Goal: Obtain resource: Download file/media

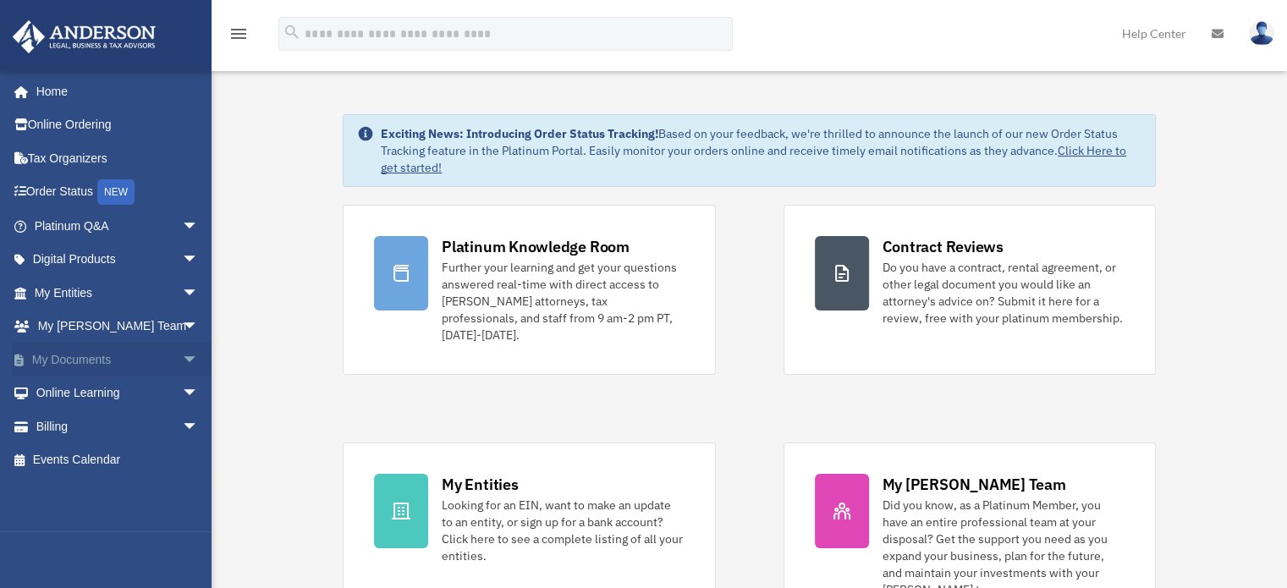
click at [182, 354] on span "arrow_drop_down" at bounding box center [199, 360] width 34 height 35
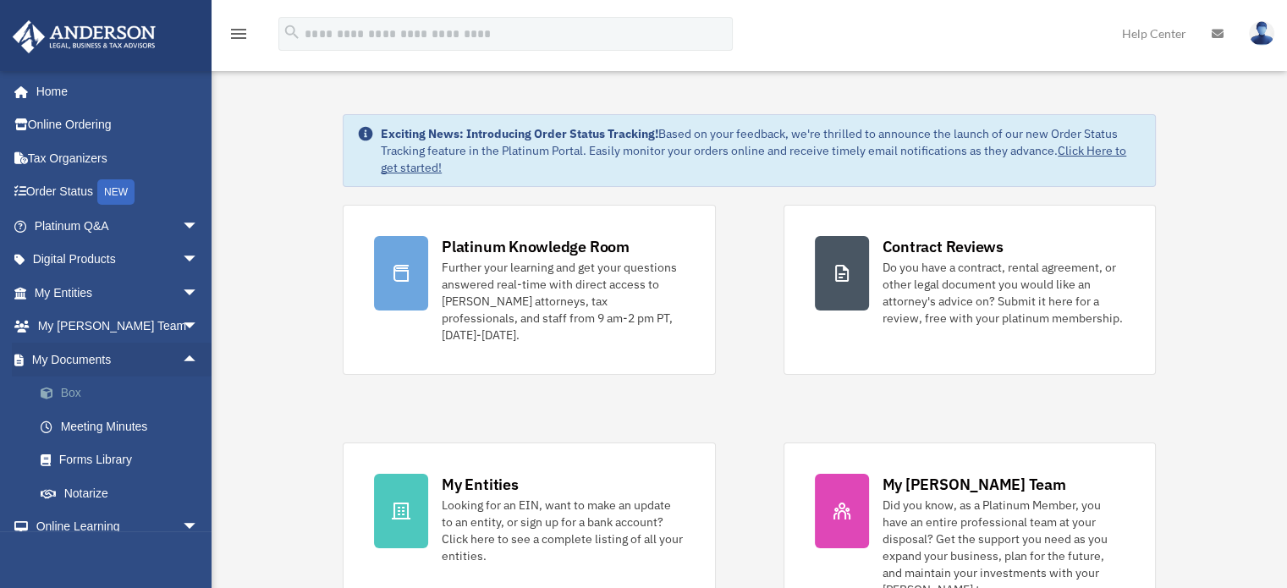
click at [74, 388] on link "Box" at bounding box center [124, 394] width 201 height 34
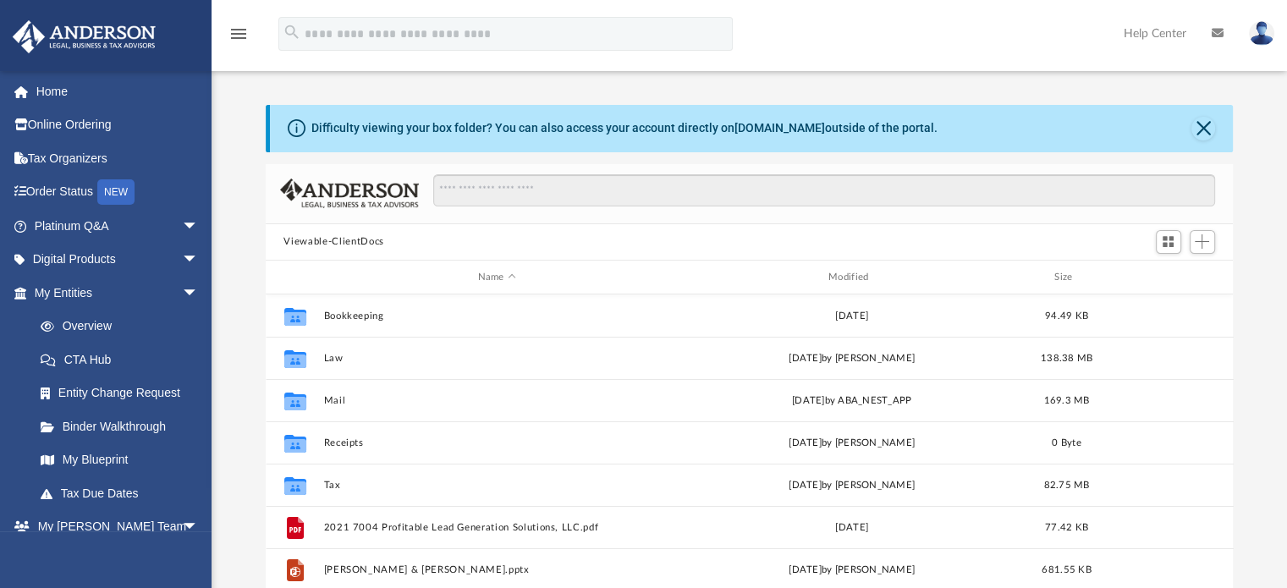
scroll to position [371, 954]
click at [492, 184] on input "Search files and folders" at bounding box center [823, 190] width 781 height 32
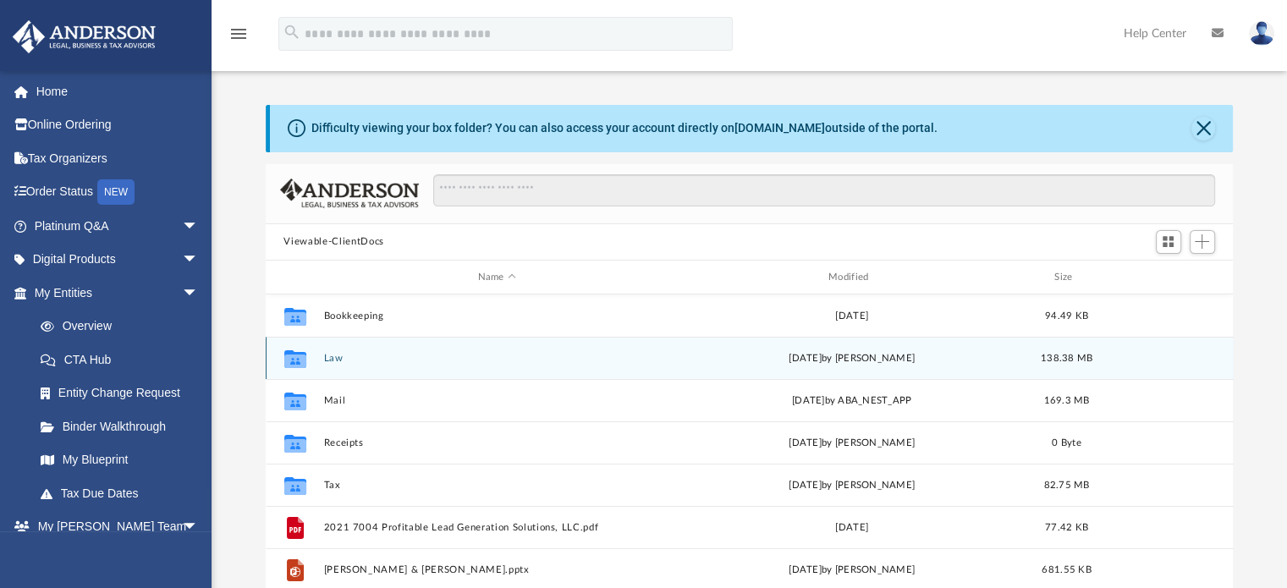
click at [335, 355] on button "Law" at bounding box center [496, 358] width 347 height 11
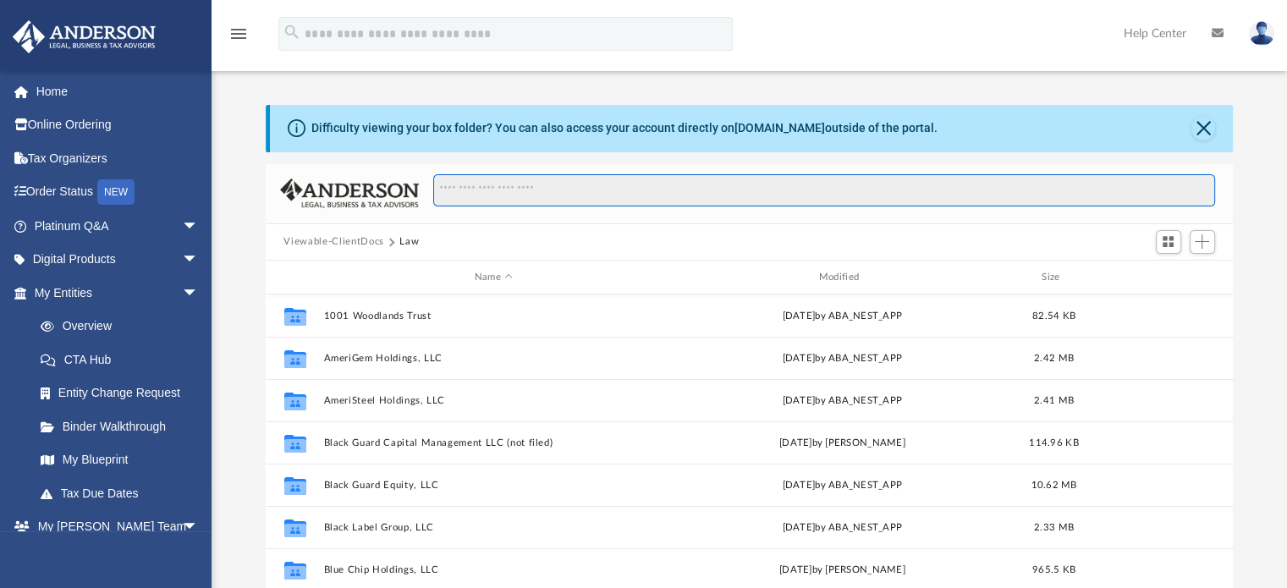
click at [488, 190] on input "Search files and folders" at bounding box center [823, 190] width 781 height 32
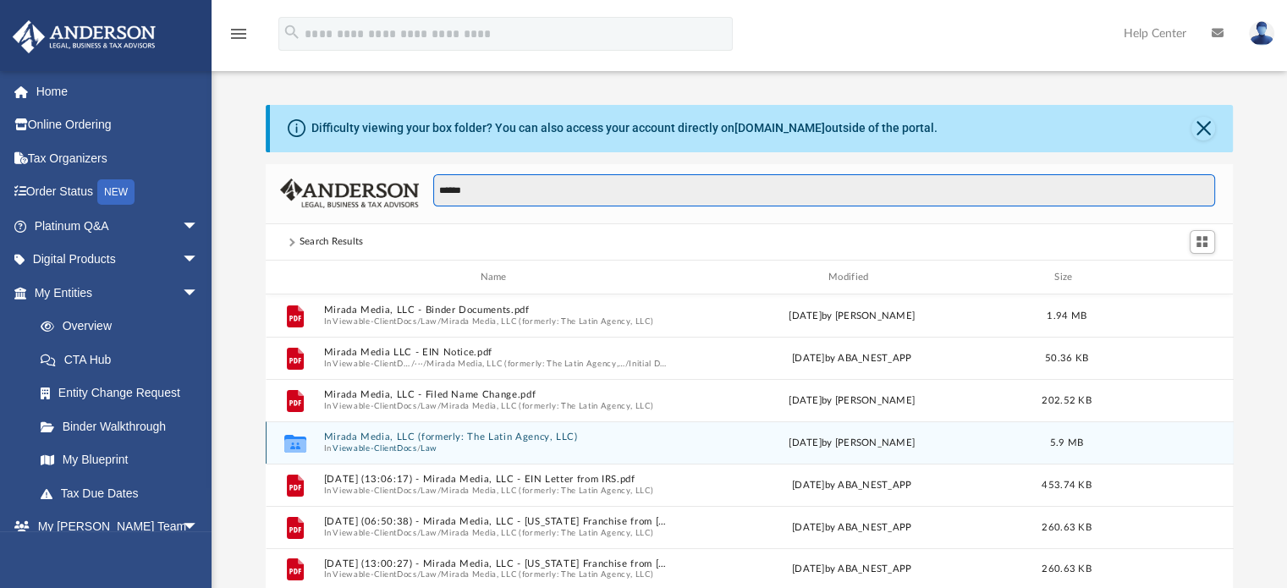
type input "******"
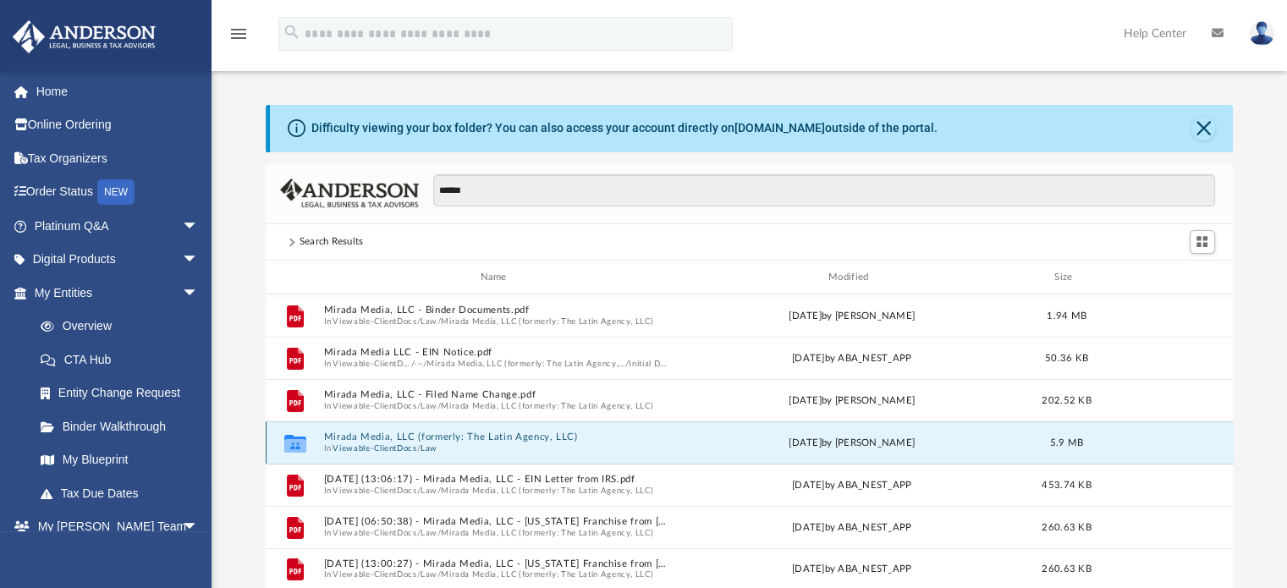
click at [420, 436] on button "Mirada Media, LLC (formerly: The Latin Agency, LLC)" at bounding box center [496, 437] width 347 height 11
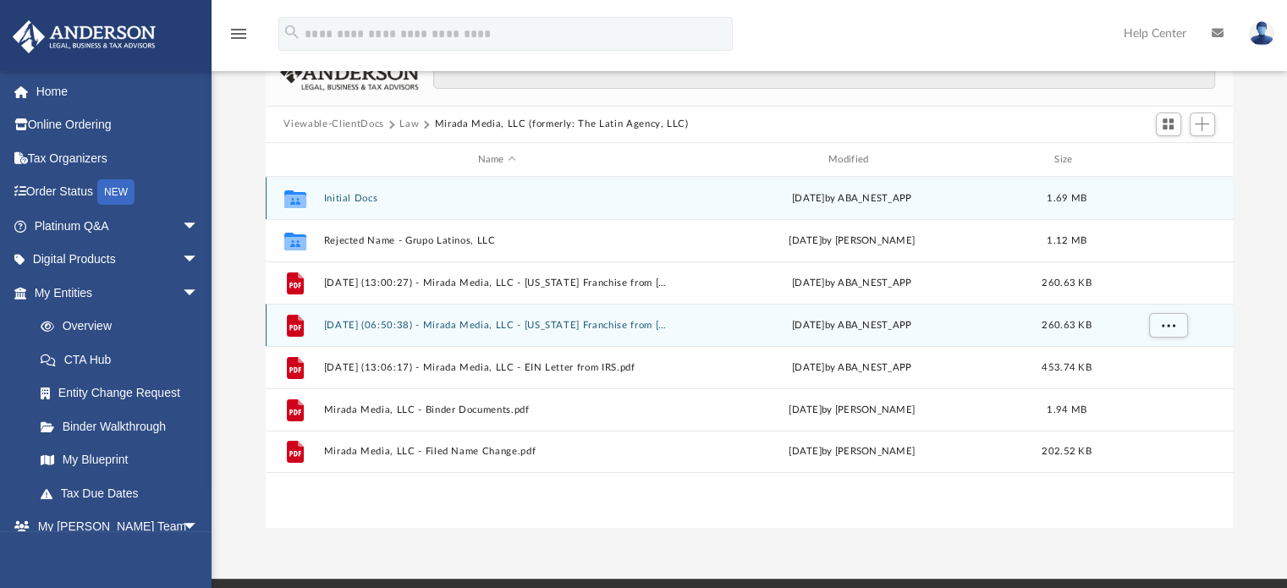
scroll to position [118, 0]
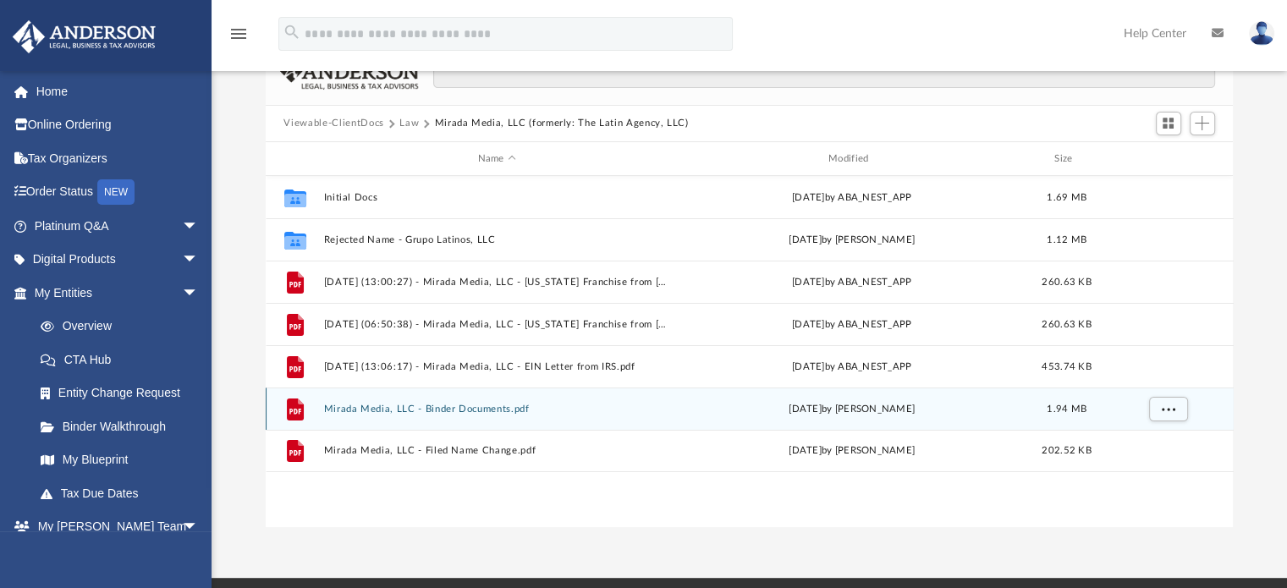
click at [415, 405] on button "Mirada Media, LLC - Binder Documents.pdf" at bounding box center [496, 409] width 347 height 11
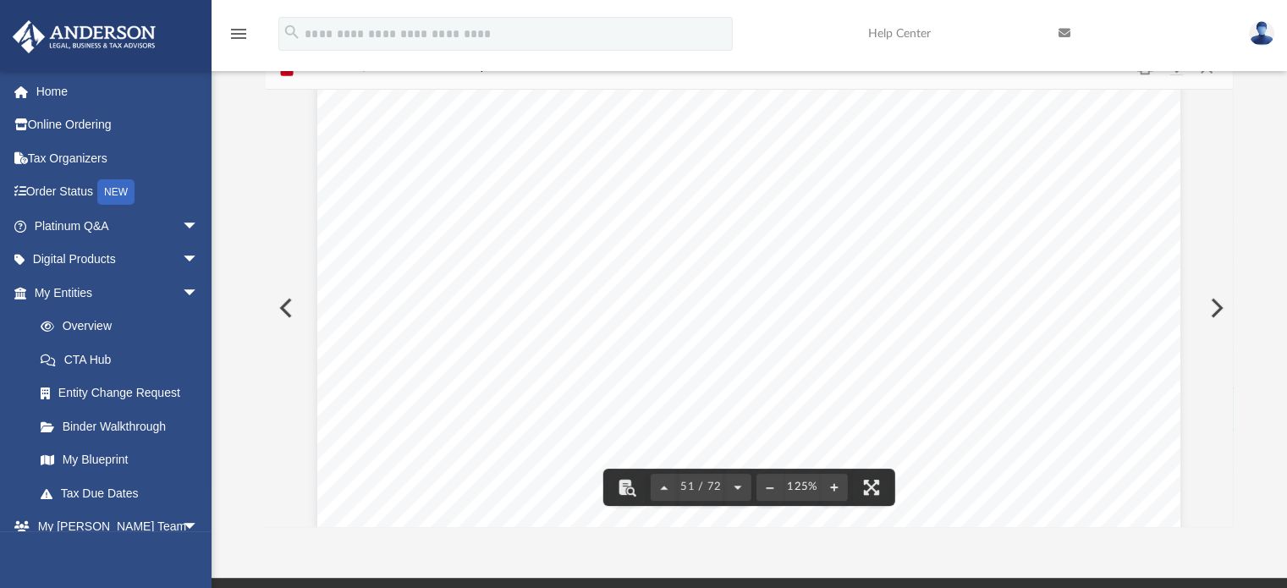
scroll to position [0, 0]
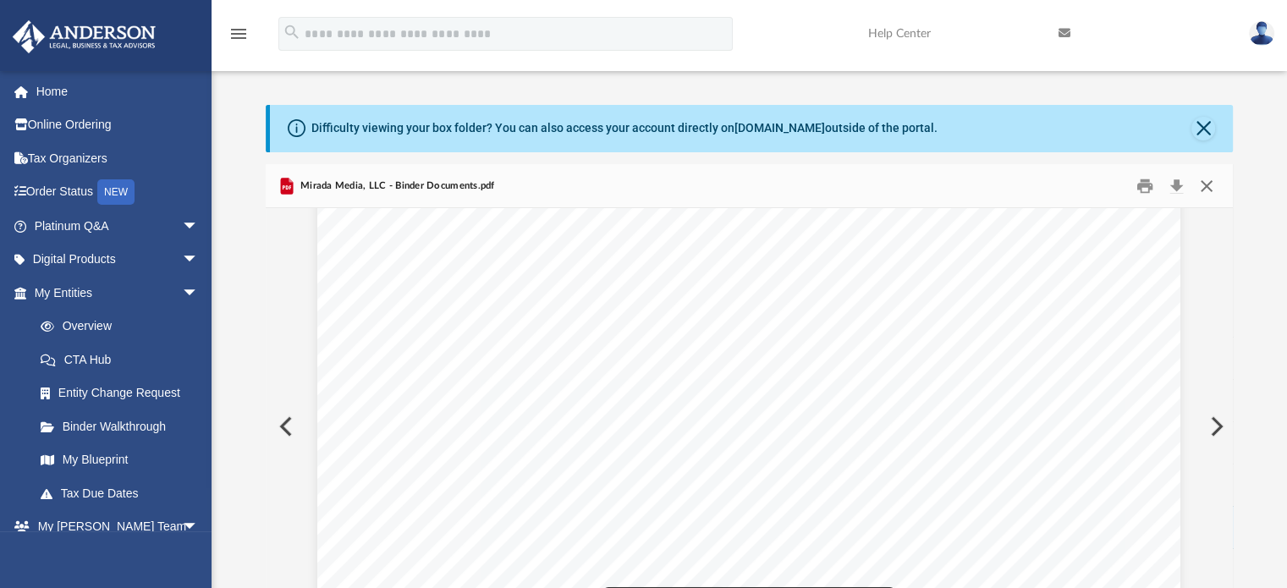
click at [1204, 179] on button "Close" at bounding box center [1206, 186] width 30 height 26
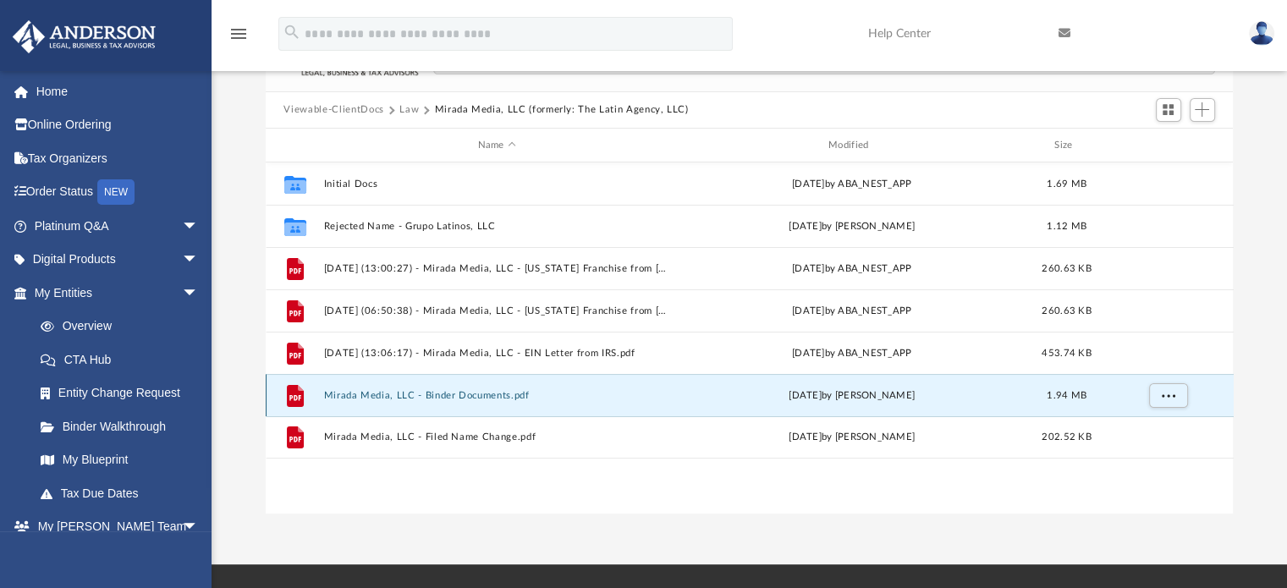
scroll to position [132, 0]
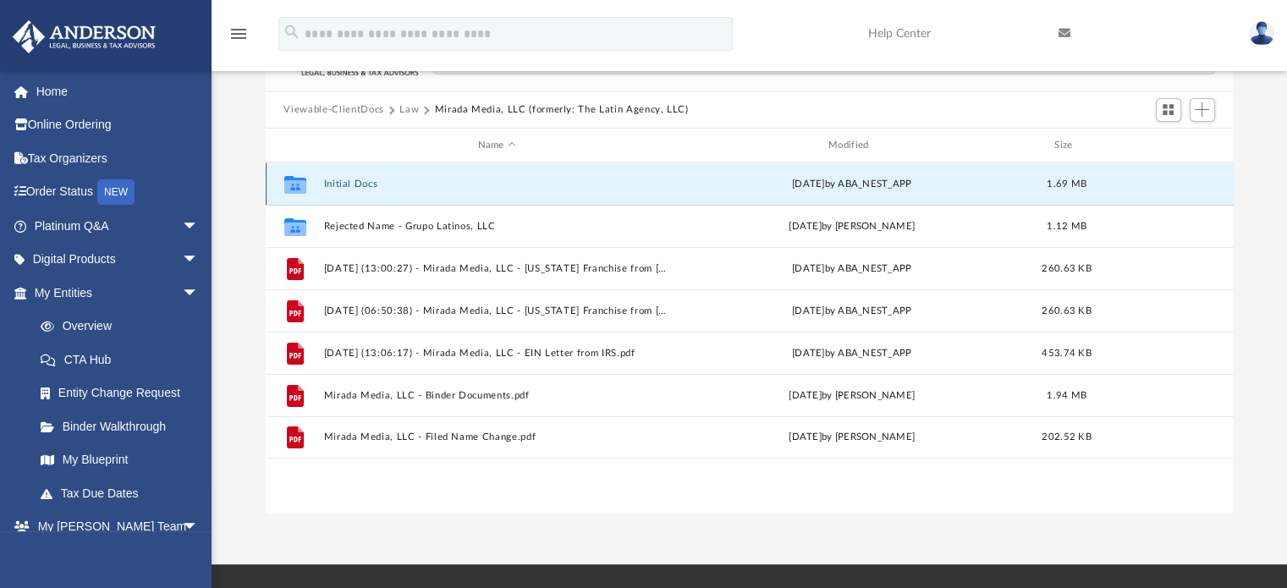
click at [357, 185] on button "Initial Docs" at bounding box center [496, 184] width 347 height 11
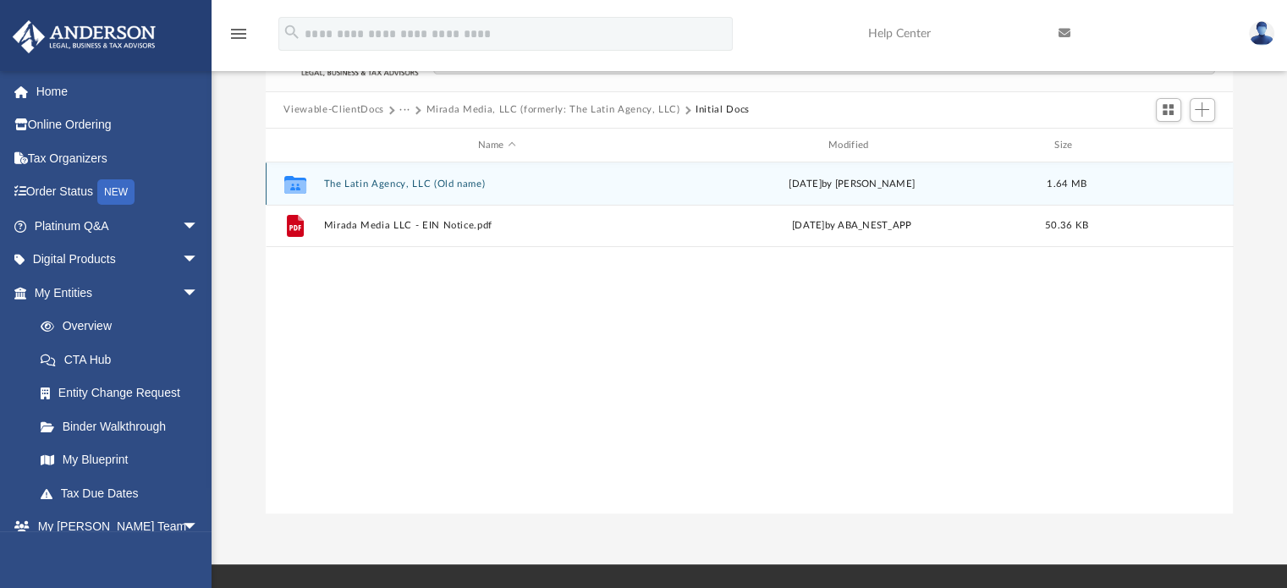
click at [378, 177] on div "Collaborated Folder The Latin Agency, LLC (Old name) Thu May 15 2025 by Mariell…" at bounding box center [750, 183] width 968 height 42
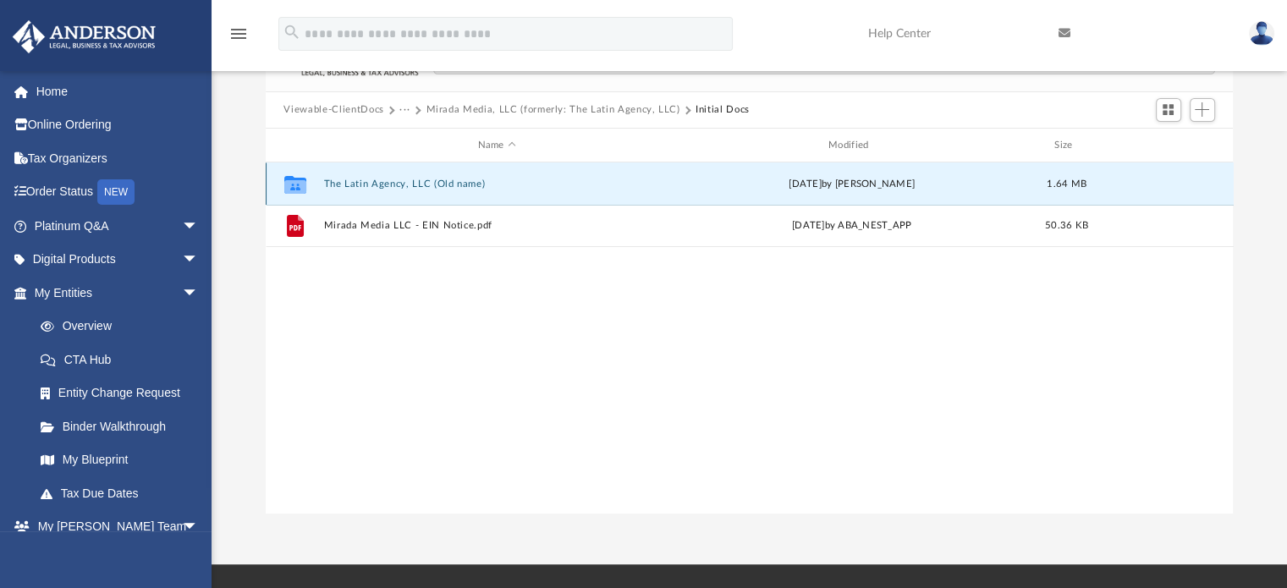
click at [389, 181] on button "The Latin Agency, LLC (Old name)" at bounding box center [496, 184] width 347 height 11
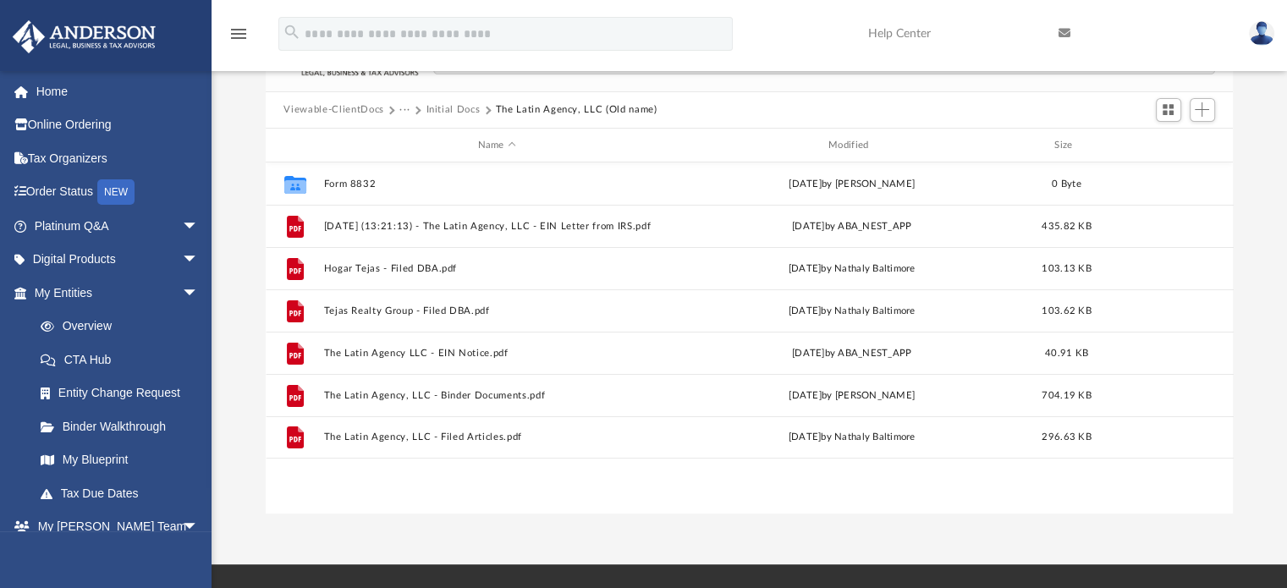
click at [465, 102] on button "Initial Docs" at bounding box center [453, 109] width 54 height 15
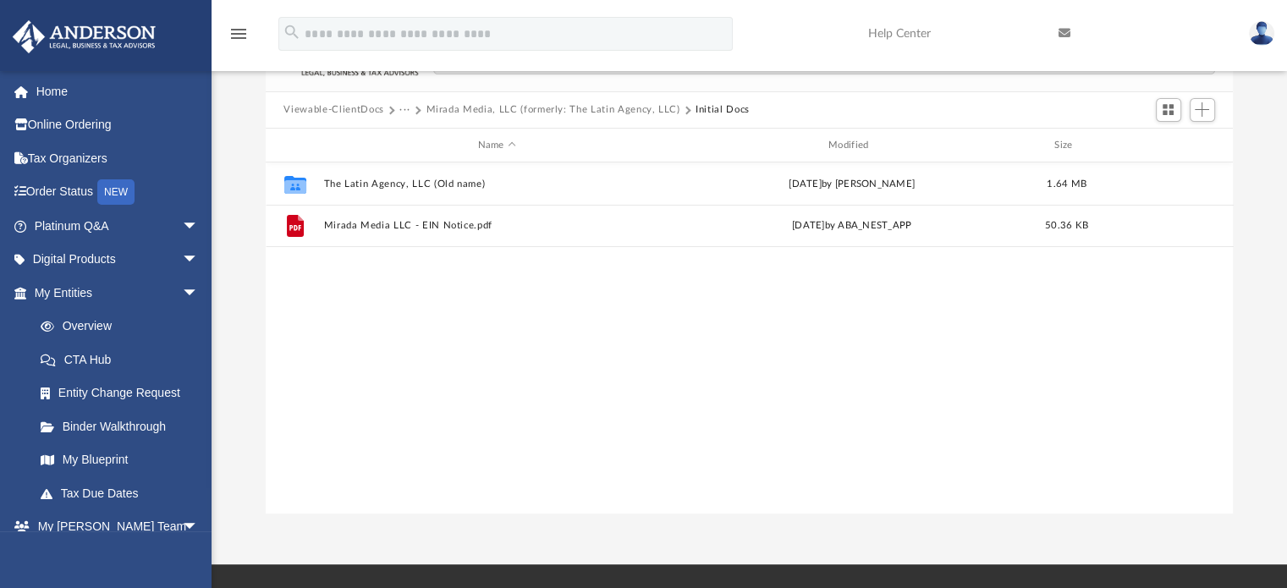
click at [549, 107] on button "Mirada Media, LLC (formerly: The Latin Agency, LLC)" at bounding box center [553, 109] width 254 height 15
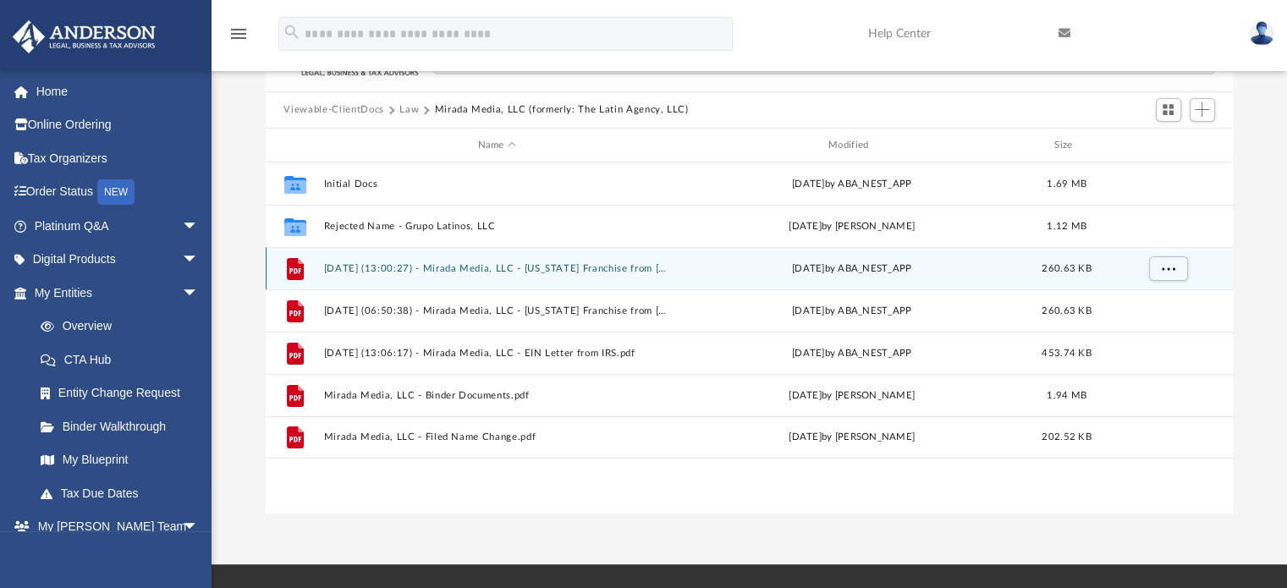
click at [501, 266] on button "2025.05.15 (13:00:27) - Mirada Media, LLC - Texas Franchise from Texas Comptrol…" at bounding box center [496, 268] width 347 height 11
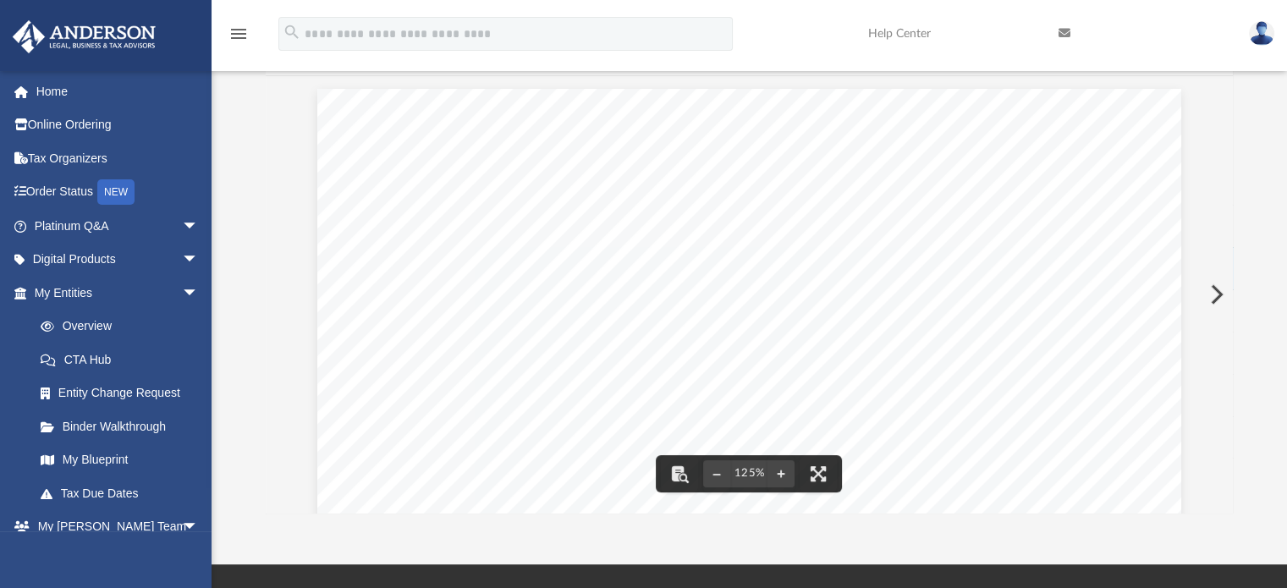
scroll to position [0, 0]
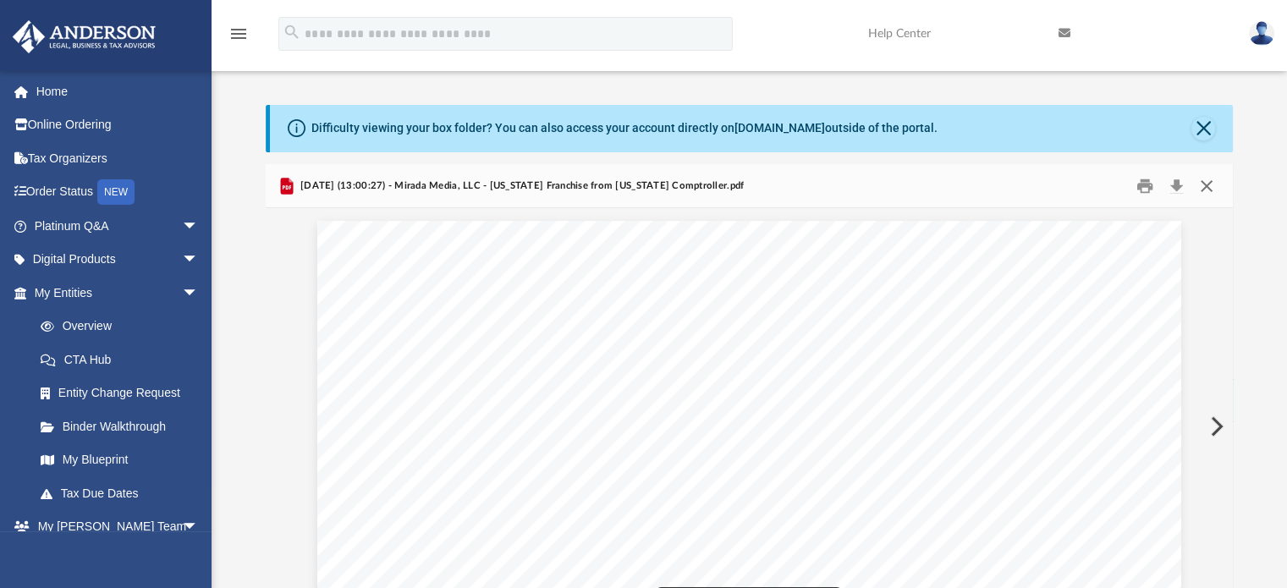
click at [1205, 179] on button "Close" at bounding box center [1206, 186] width 30 height 26
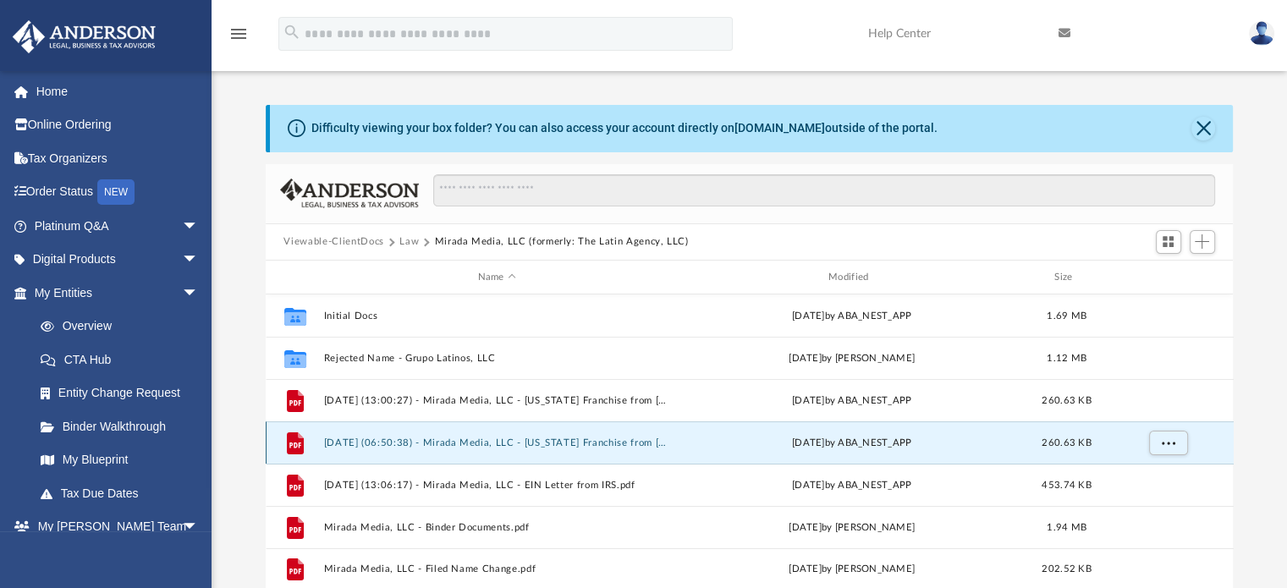
click at [575, 448] on button "2025.05.27 (06:50:38) - Mirada Media, LLC - Texas Franchise from Texas Comptrol…" at bounding box center [496, 442] width 347 height 11
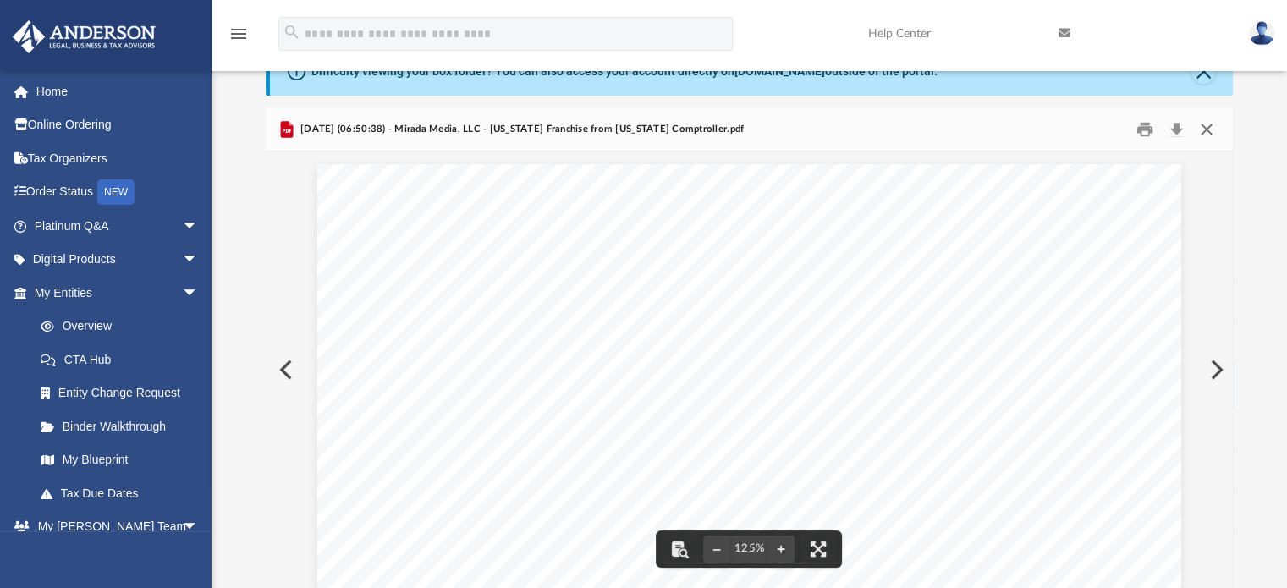
click at [1205, 125] on button "Close" at bounding box center [1206, 129] width 30 height 26
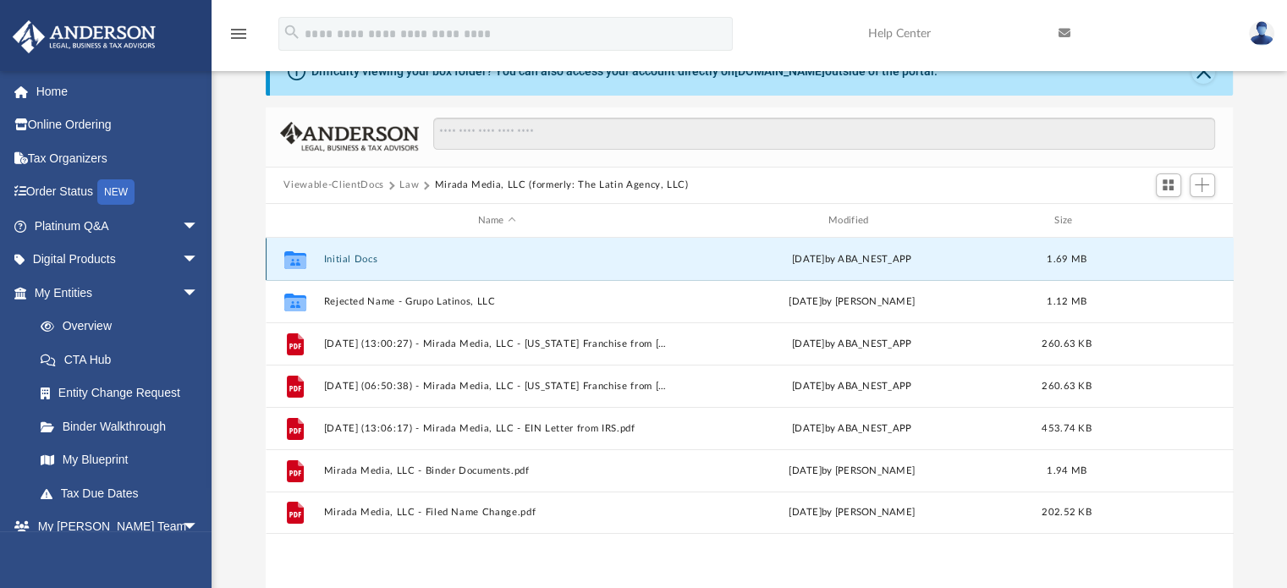
click at [357, 256] on button "Initial Docs" at bounding box center [496, 259] width 347 height 11
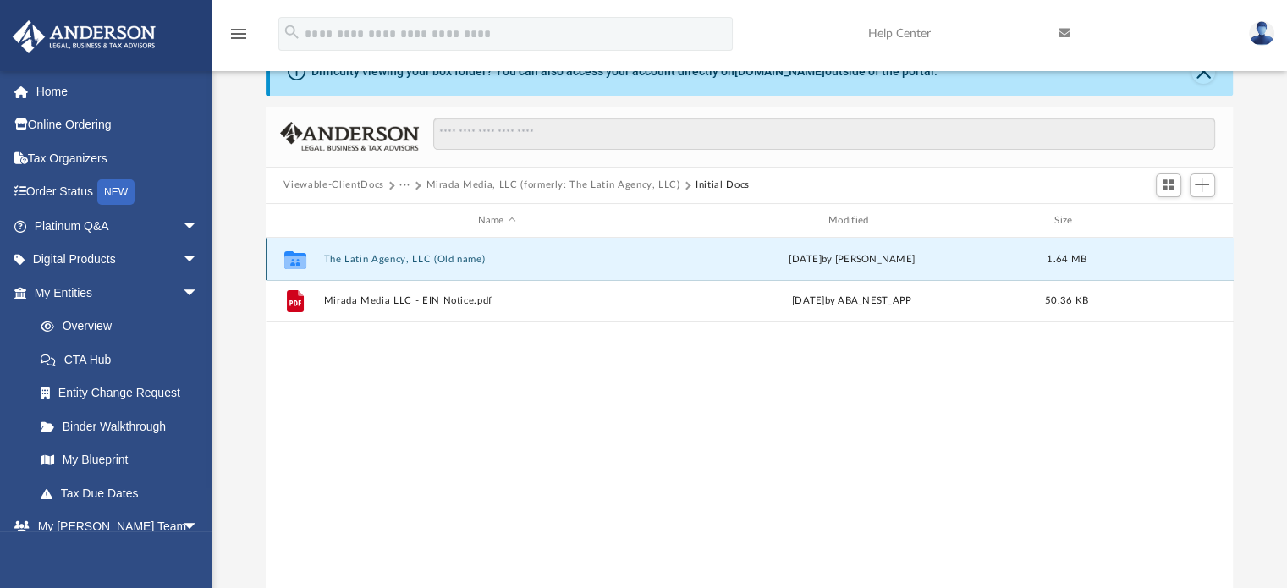
click at [444, 255] on button "The Latin Agency, LLC (Old name)" at bounding box center [496, 259] width 347 height 11
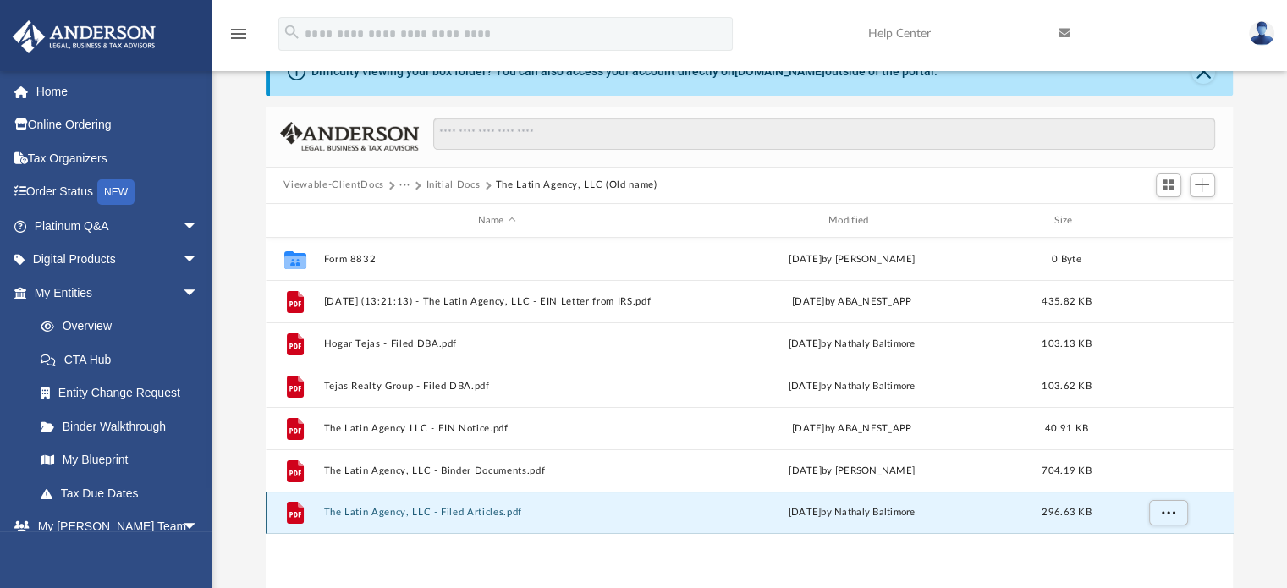
click at [447, 514] on button "The Latin Agency, LLC - Filed Articles.pdf" at bounding box center [496, 513] width 347 height 11
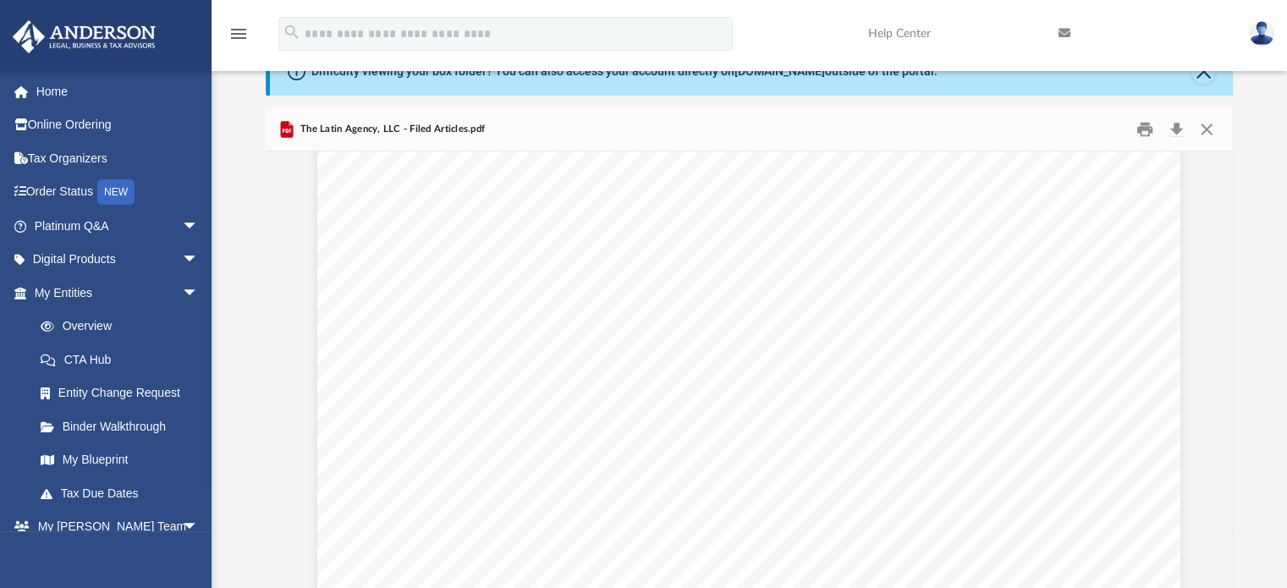
scroll to position [325, 0]
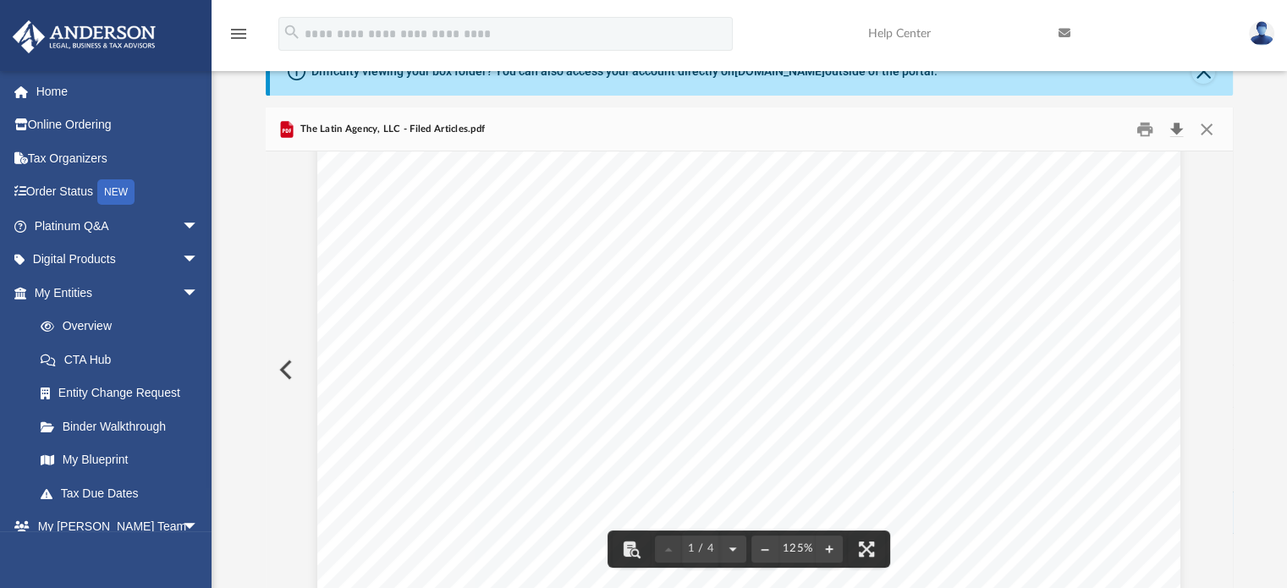
click at [1183, 124] on button "Download" at bounding box center [1177, 129] width 30 height 26
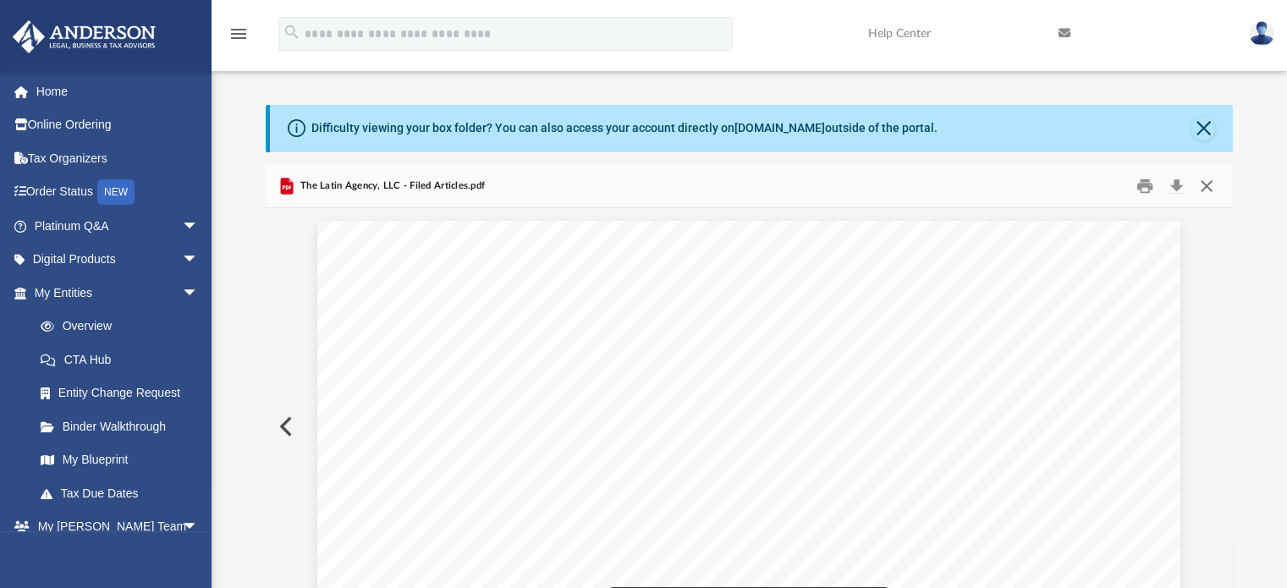
click at [1205, 189] on button "Close" at bounding box center [1206, 186] width 30 height 26
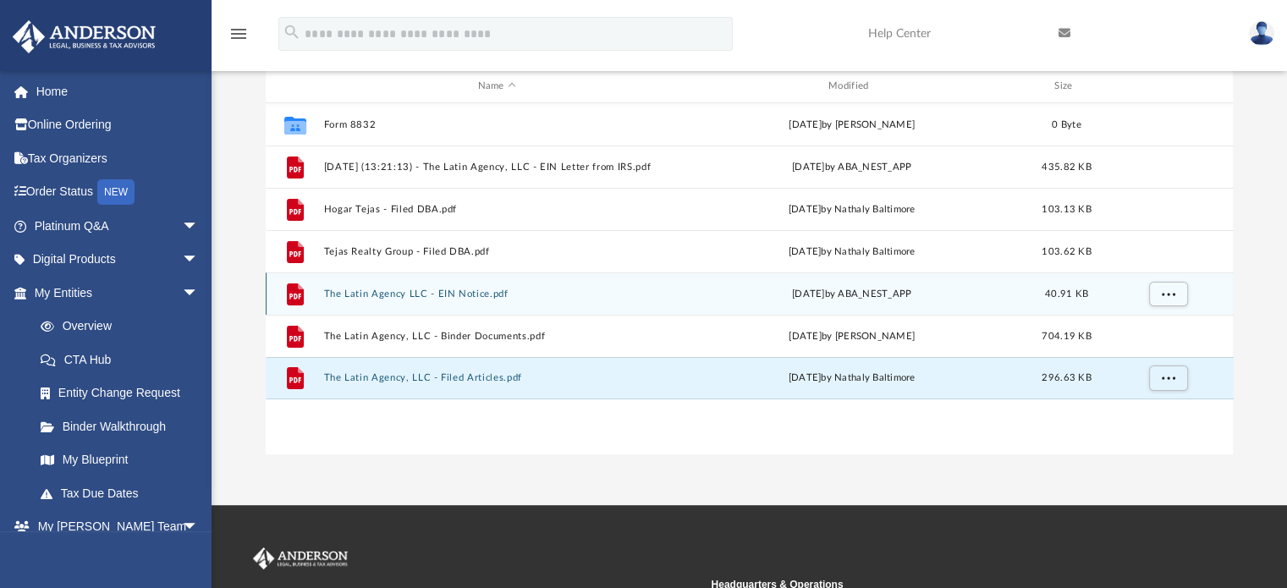
scroll to position [190, 0]
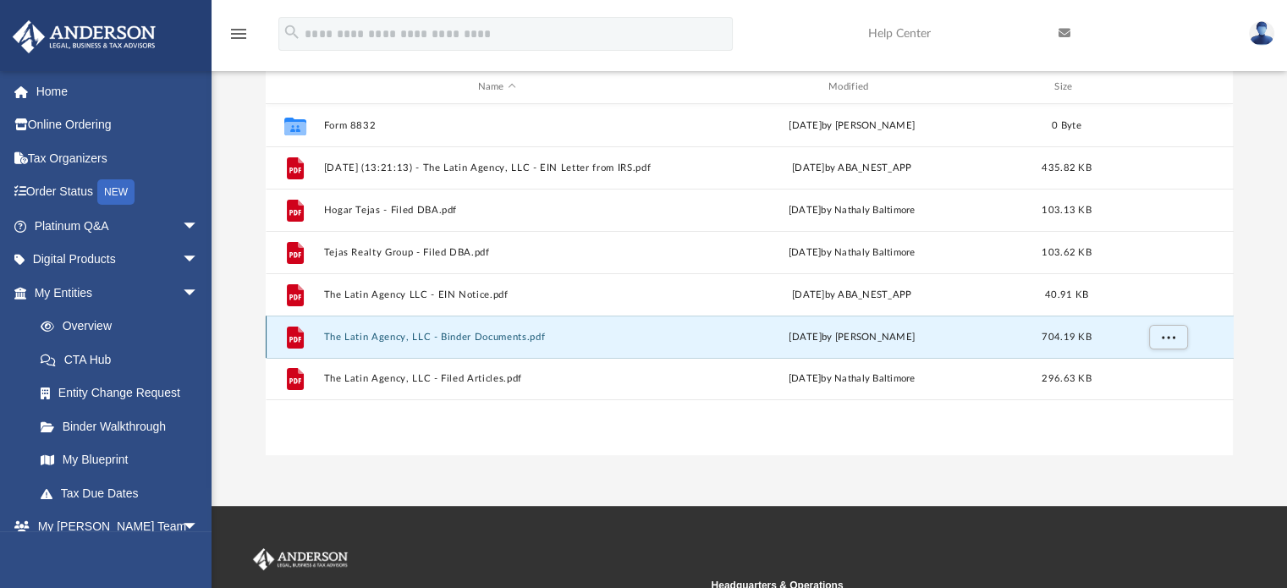
click at [475, 333] on button "The Latin Agency, LLC - Binder Documents.pdf" at bounding box center [496, 337] width 347 height 11
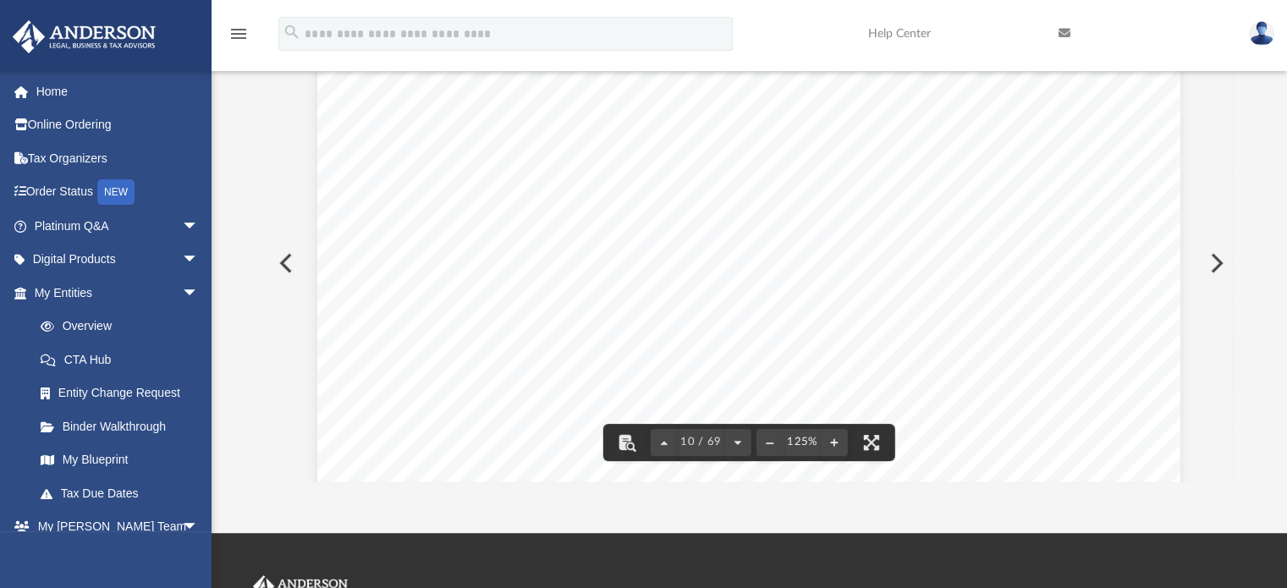
scroll to position [10694, 0]
drag, startPoint x: 763, startPoint y: 307, endPoint x: 558, endPoint y: 256, distance: 211.0
click at [558, 256] on span "partnership, the Member making the wrongful representation will be liable to an…" at bounding box center [749, 255] width 660 height 17
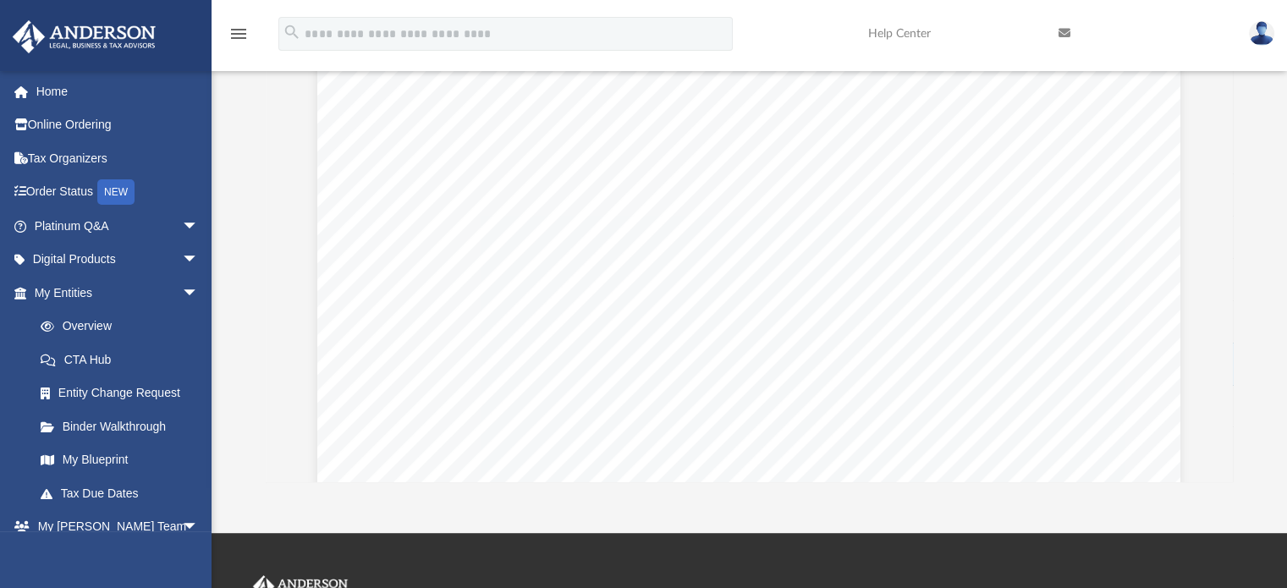
scroll to position [38961, 0]
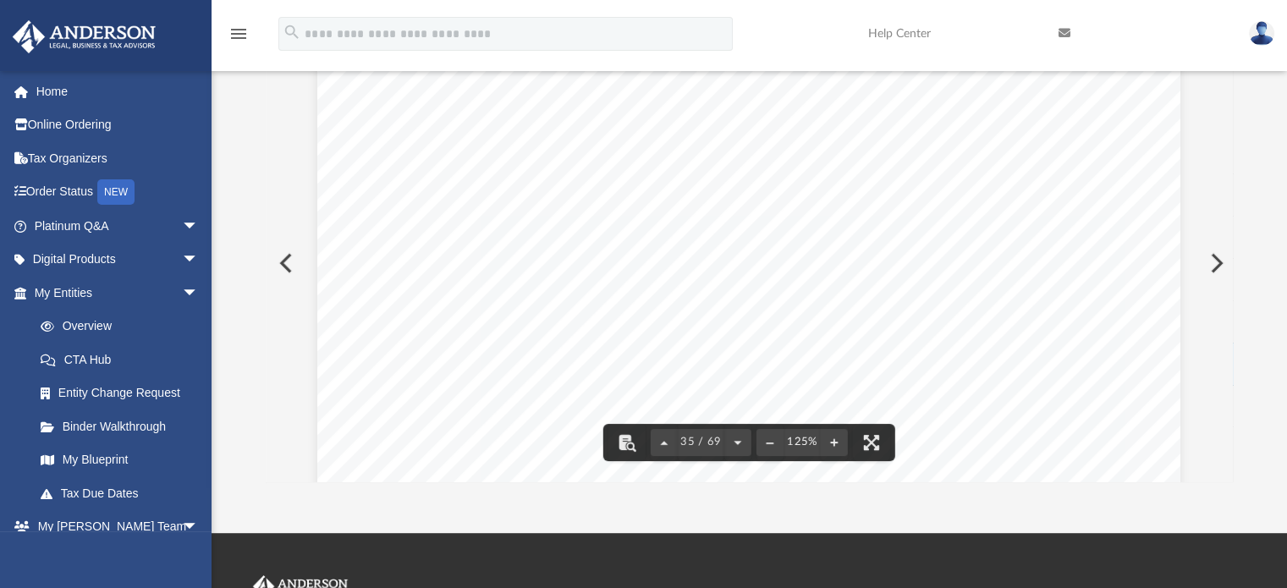
drag, startPoint x: 1226, startPoint y: 252, endPoint x: 1202, endPoint y: 440, distance: 189.3
click at [1202, 440] on div "Company Agreement of The Latin Agency, LLC Page 19 of 40 Manager whose interest…" at bounding box center [750, 263] width 968 height 437
drag, startPoint x: 1229, startPoint y: 258, endPoint x: 1218, endPoint y: 364, distance: 106.4
click at [1218, 364] on div "Company Agreement of The Latin Agency, LLC Page 19 of 40 Manager whose interest…" at bounding box center [750, 263] width 968 height 437
drag, startPoint x: 1229, startPoint y: 256, endPoint x: 1217, endPoint y: 382, distance: 125.8
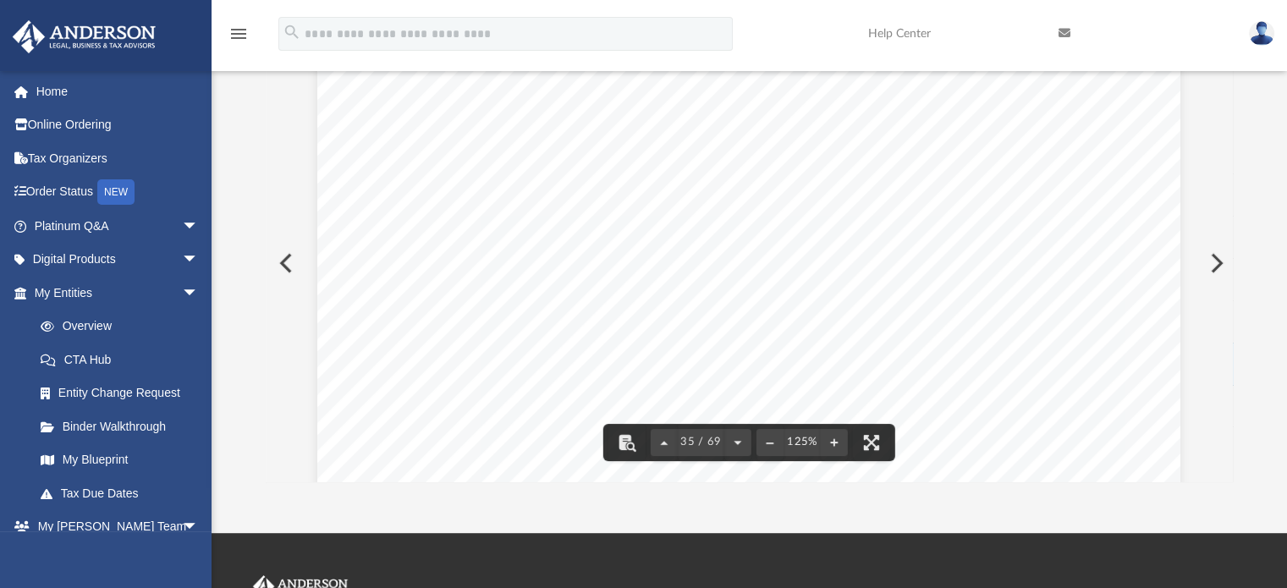
click at [1217, 382] on div "Company Agreement of The Latin Agency, LLC Page 19 of 40 Manager whose interest…" at bounding box center [750, 263] width 968 height 437
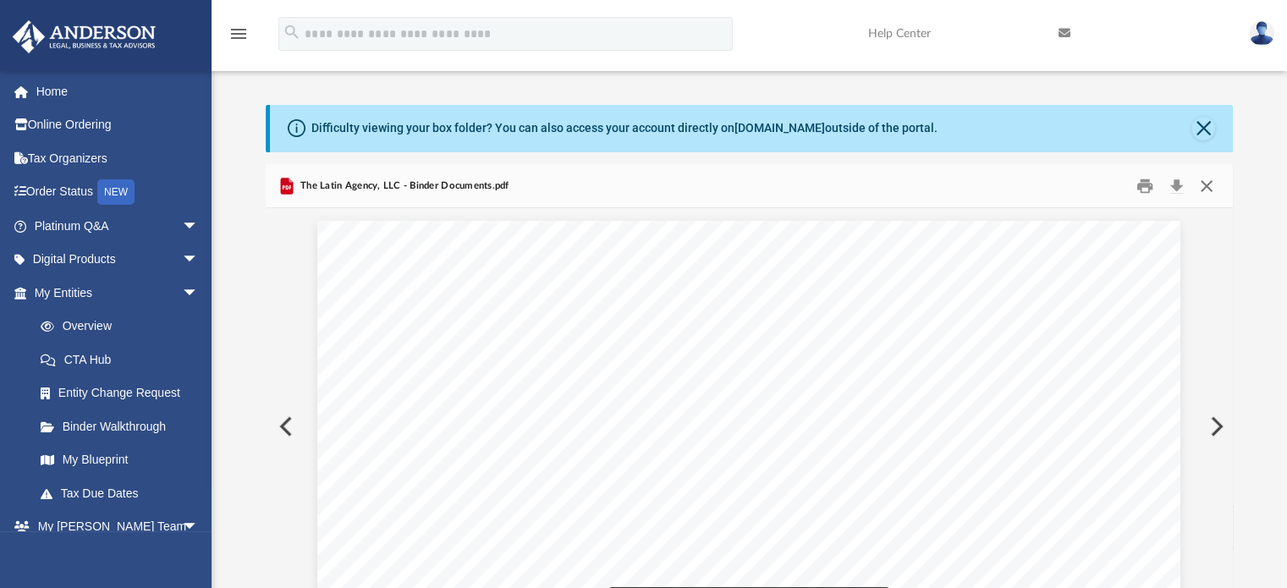
click at [1208, 176] on button "Close" at bounding box center [1206, 186] width 30 height 26
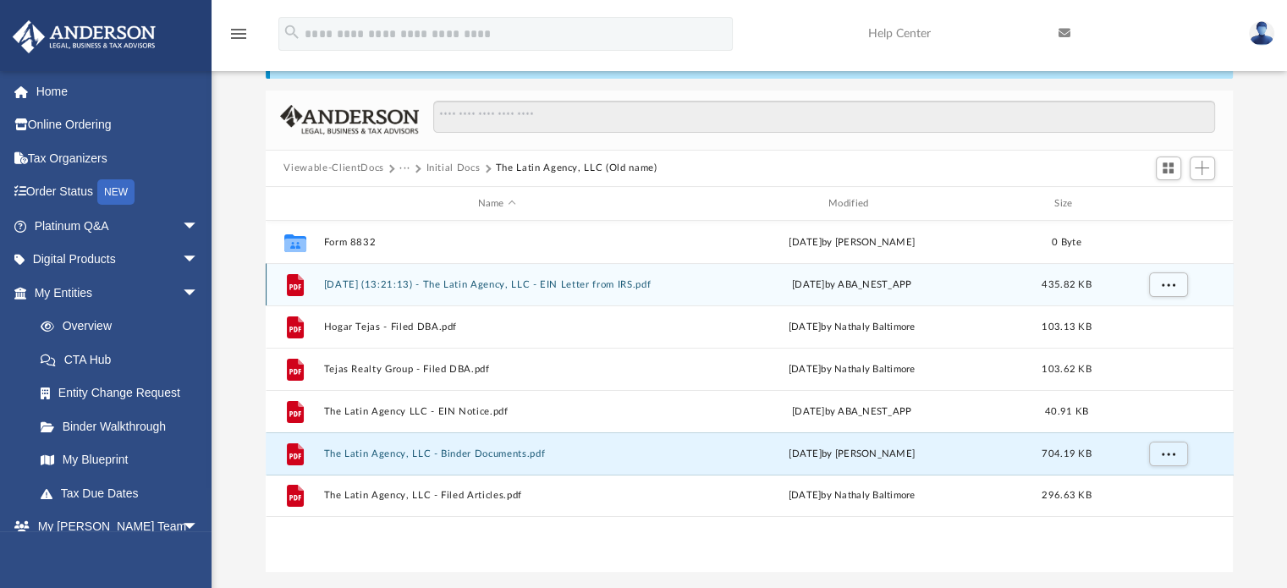
scroll to position [73, 0]
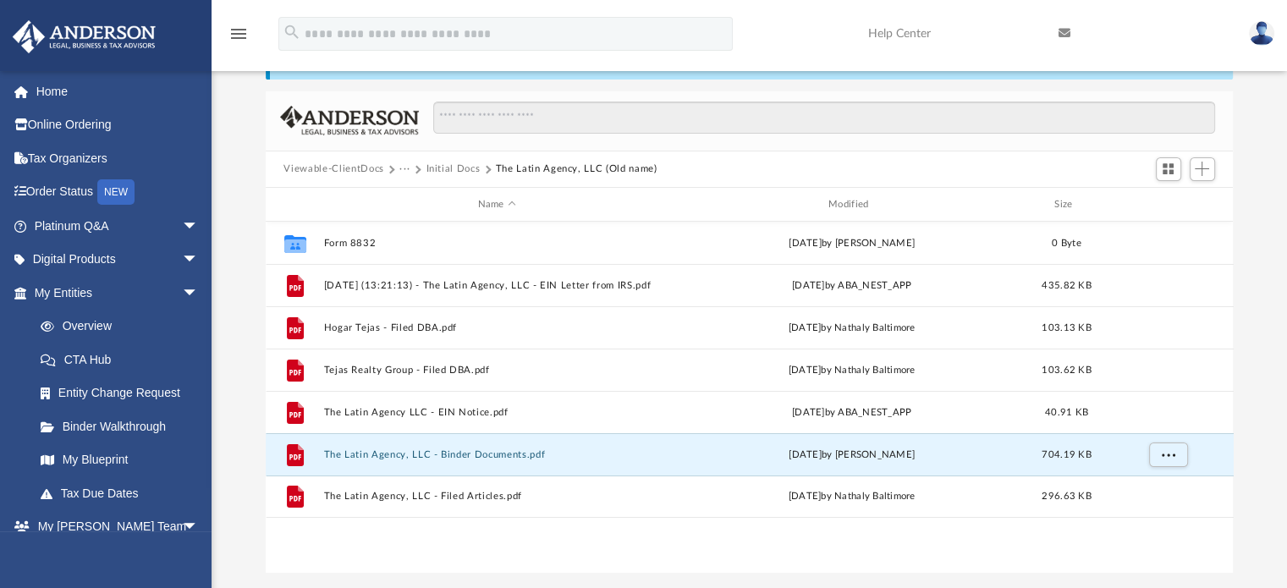
click at [465, 173] on button "Initial Docs" at bounding box center [453, 169] width 54 height 15
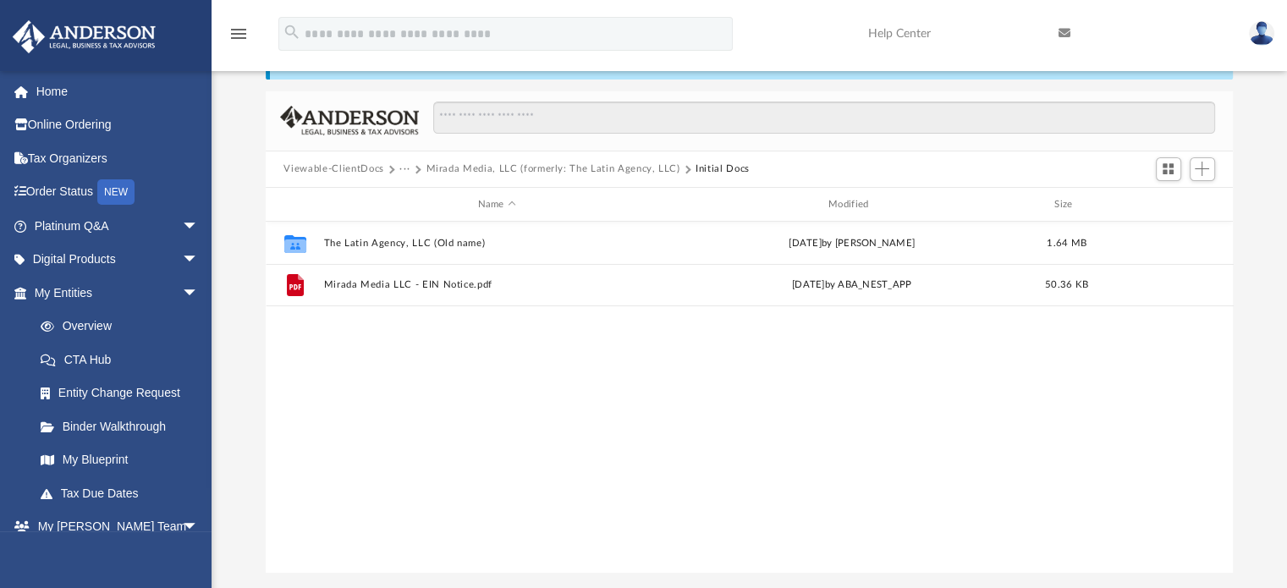
click at [558, 163] on button "Mirada Media, LLC (formerly: The Latin Agency, LLC)" at bounding box center [553, 169] width 254 height 15
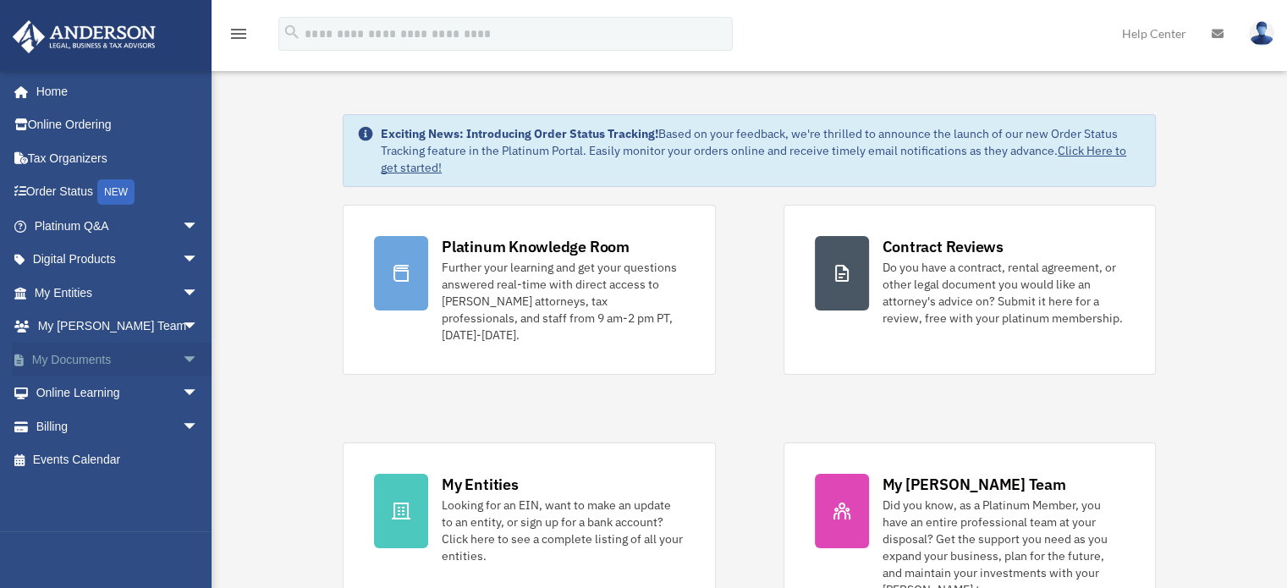
click at [182, 351] on span "arrow_drop_down" at bounding box center [199, 360] width 34 height 35
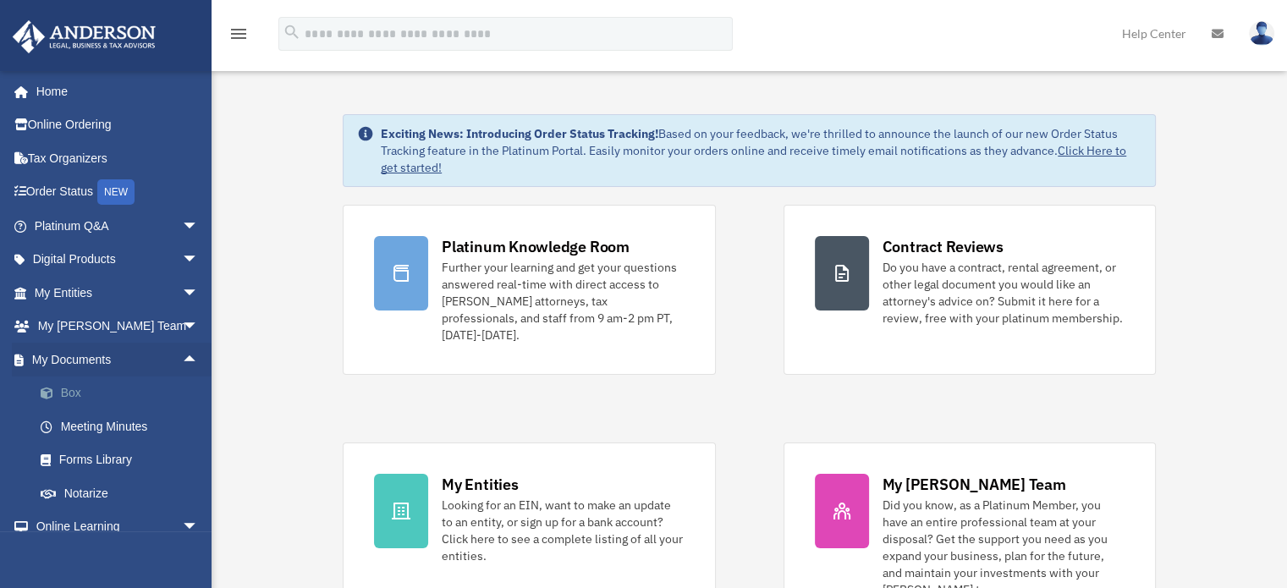
click at [81, 386] on link "Box" at bounding box center [124, 394] width 201 height 34
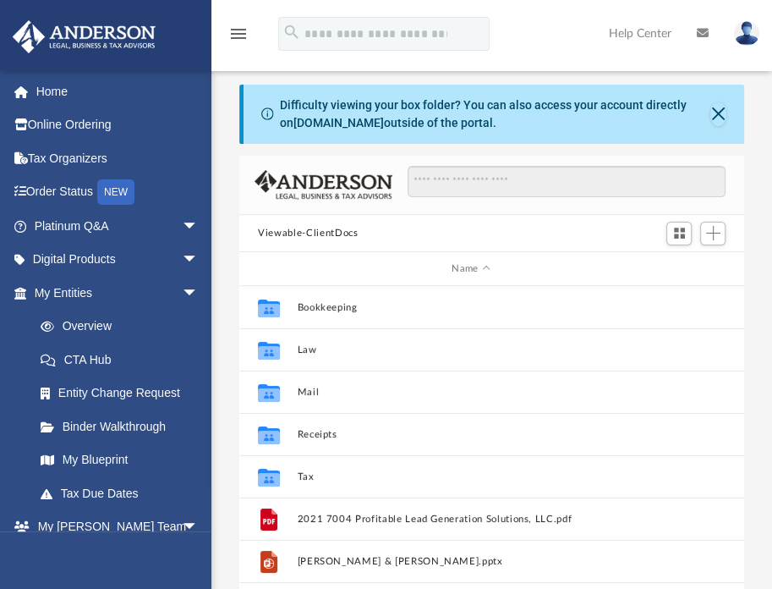
scroll to position [14, 14]
